Goal: Information Seeking & Learning: Learn about a topic

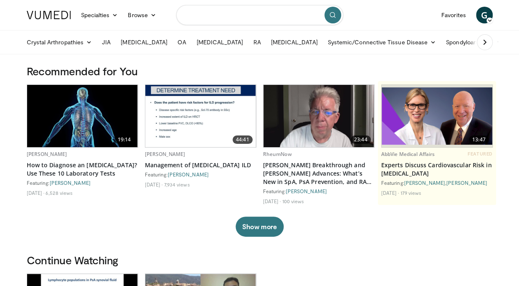
click at [210, 14] on input "Search topics, interventions" at bounding box center [259, 15] width 167 height 20
type input "*"
click at [445, 46] on link "Spondyloarthritis" at bounding box center [472, 42] width 63 height 17
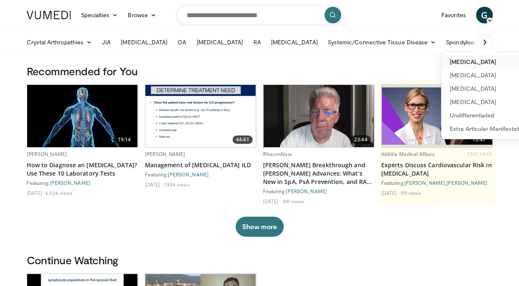
click at [443, 59] on link "[MEDICAL_DATA]" at bounding box center [500, 61] width 118 height 13
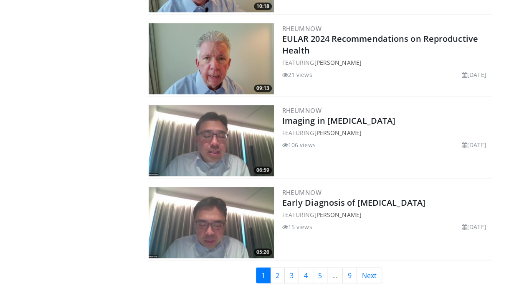
scroll to position [2058, 0]
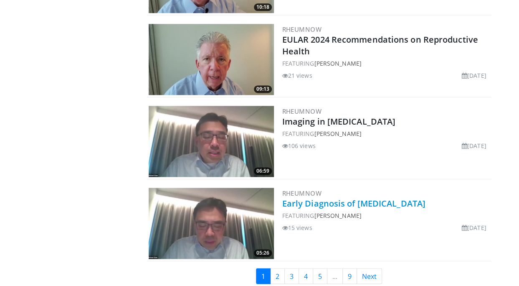
click at [380, 197] on link "Early Diagnosis of Axial Spondyloarthritis" at bounding box center [353, 202] width 143 height 11
click at [276, 268] on link "2" at bounding box center [277, 276] width 15 height 16
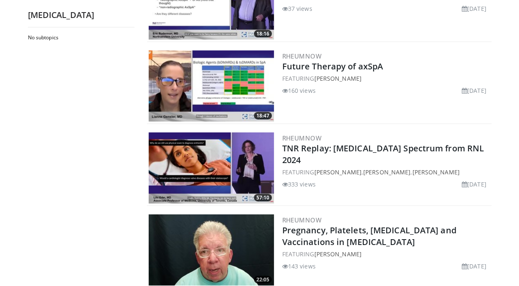
scroll to position [900, 0]
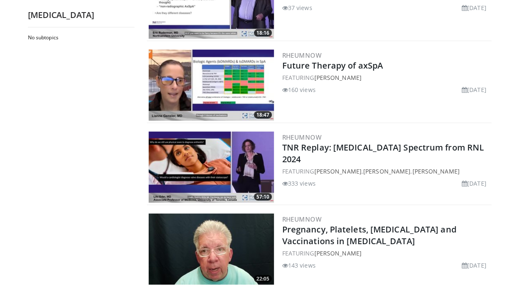
click at [237, 89] on img at bounding box center [211, 85] width 125 height 71
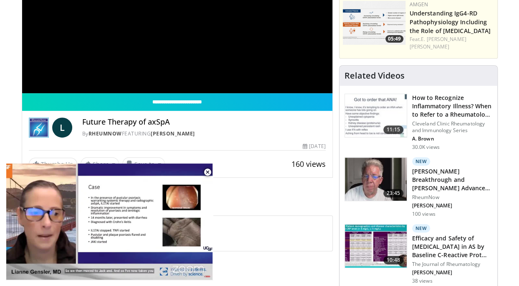
scroll to position [148, 0]
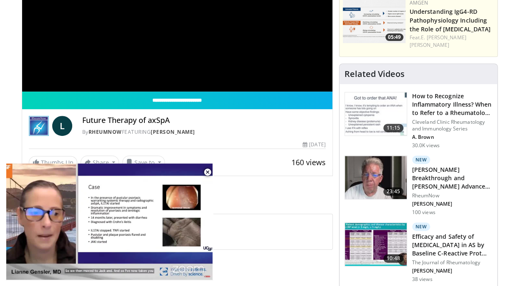
click at [245, 198] on span "Comments 0" at bounding box center [177, 201] width 311 height 11
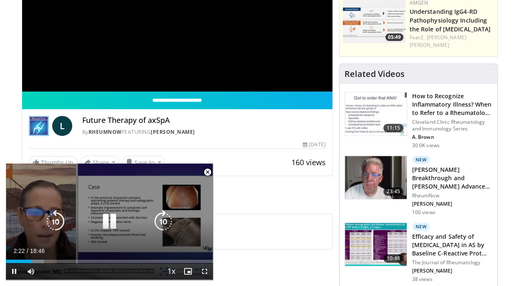
click at [160, 217] on icon "Video Player" at bounding box center [163, 221] width 23 height 23
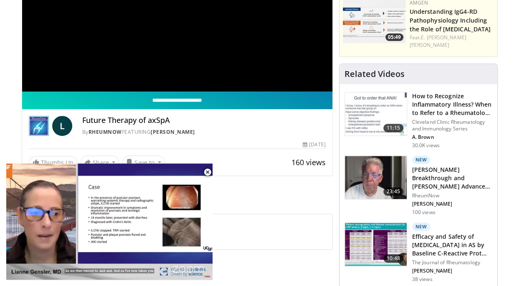
drag, startPoint x: 190, startPoint y: 170, endPoint x: 254, endPoint y: 94, distance: 99.0
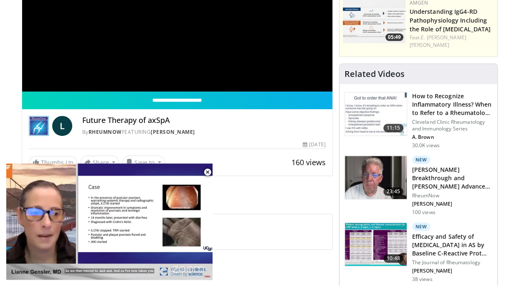
drag, startPoint x: 254, startPoint y: 94, endPoint x: 238, endPoint y: 139, distance: 47.8
click at [238, 139] on div "**********" at bounding box center [177, 129] width 310 height 77
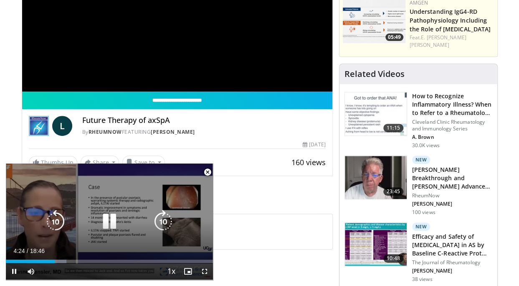
click at [160, 219] on icon "Video Player" at bounding box center [163, 221] width 23 height 23
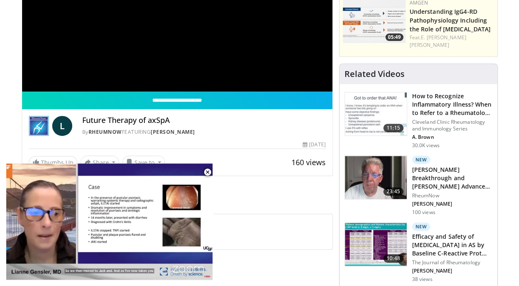
click at [270, 200] on span "Comments 0" at bounding box center [177, 201] width 311 height 11
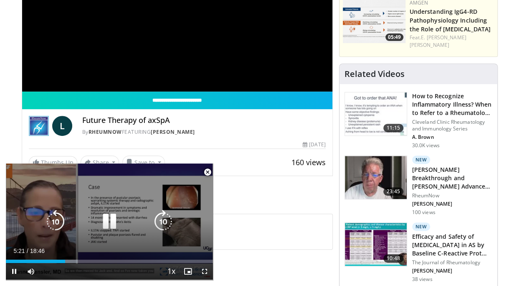
click at [109, 226] on icon "Video Player" at bounding box center [109, 221] width 23 height 23
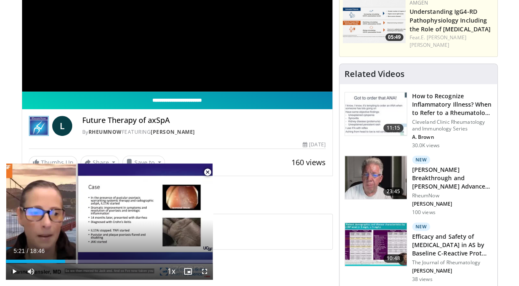
click at [180, 102] on input "**********" at bounding box center [177, 100] width 310 height 18
